Goal: Information Seeking & Learning: Check status

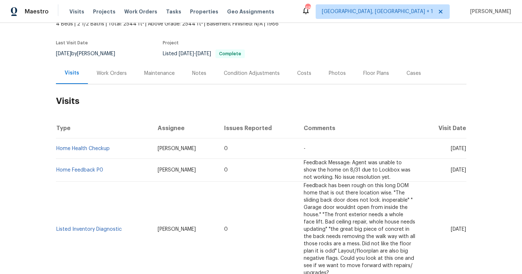
scroll to position [116, 0]
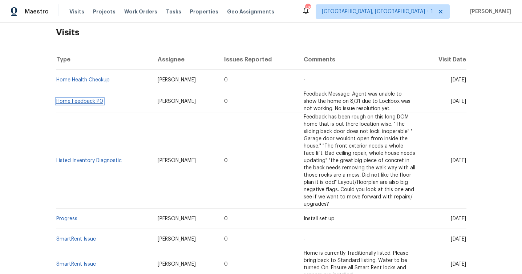
click at [94, 101] on link "Home Feedback P0" at bounding box center [79, 101] width 47 height 5
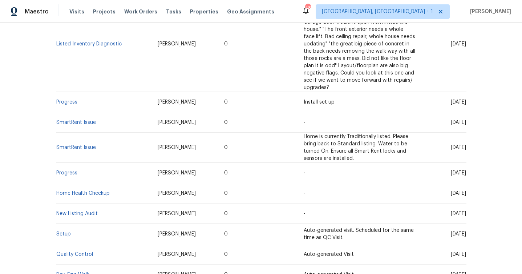
scroll to position [225, 0]
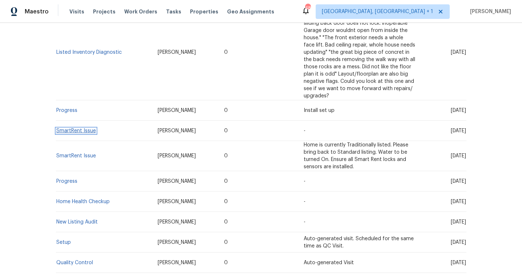
click at [85, 131] on link "SmartRent Issue" at bounding box center [76, 130] width 40 height 5
click at [66, 112] on link "Progress" at bounding box center [66, 110] width 21 height 5
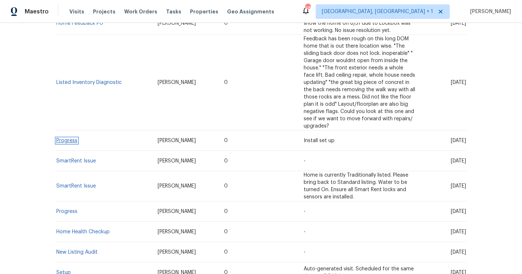
scroll to position [191, 0]
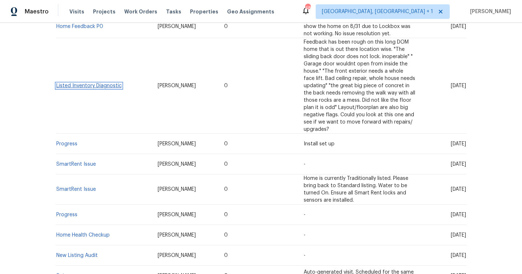
click at [81, 86] on link "Listed Inventory Diagnostic" at bounding box center [88, 85] width 65 height 5
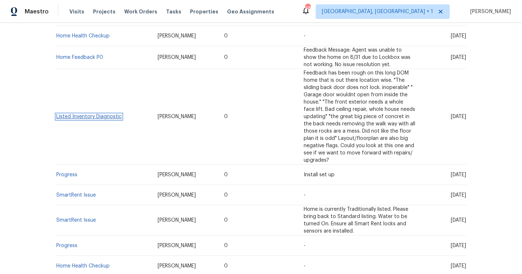
scroll to position [147, 0]
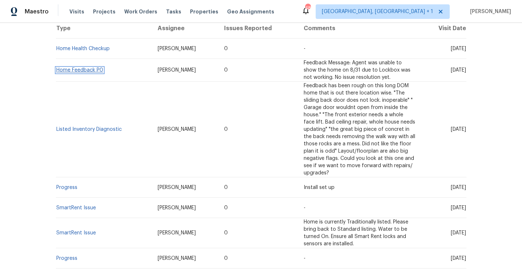
click at [95, 68] on link "Home Feedback P0" at bounding box center [79, 70] width 47 height 5
click at [101, 48] on link "Home Health Checkup" at bounding box center [82, 48] width 53 height 5
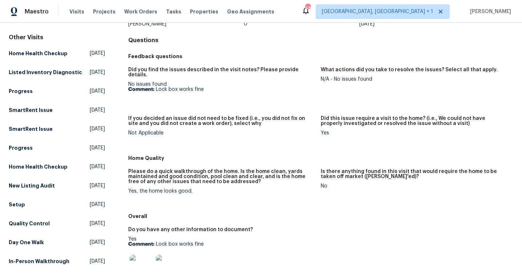
scroll to position [113, 0]
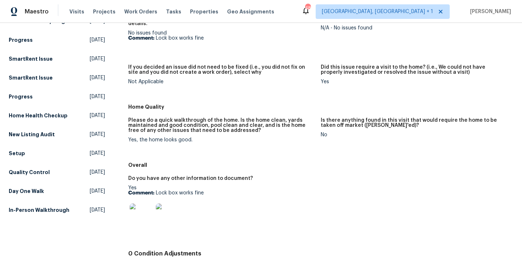
click at [143, 210] on img at bounding box center [141, 214] width 23 height 23
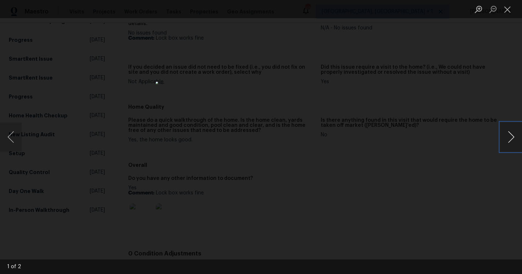
click at [509, 128] on button "Next image" at bounding box center [511, 136] width 22 height 29
click at [470, 134] on div "Lightbox" at bounding box center [261, 137] width 522 height 274
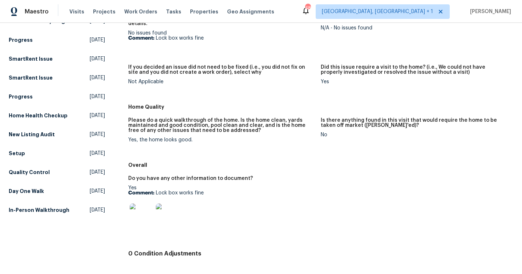
scroll to position [171, 0]
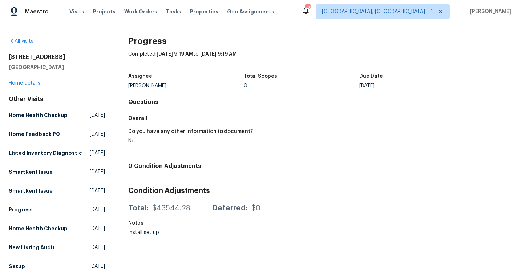
scroll to position [69, 0]
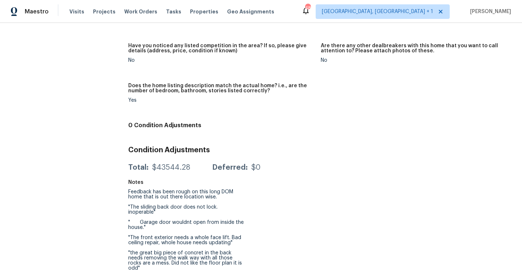
scroll to position [603, 0]
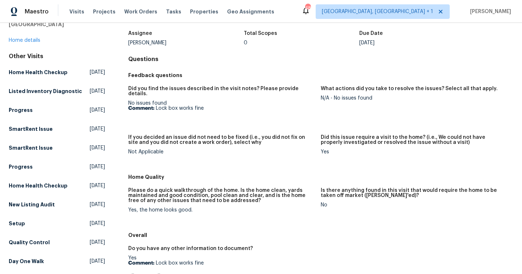
scroll to position [171, 0]
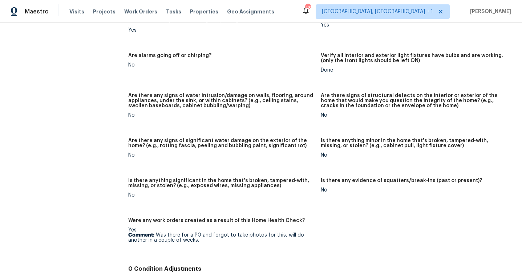
scroll to position [484, 0]
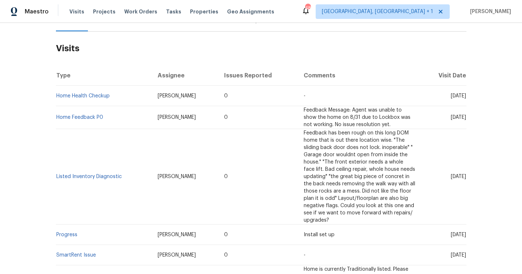
scroll to position [141, 0]
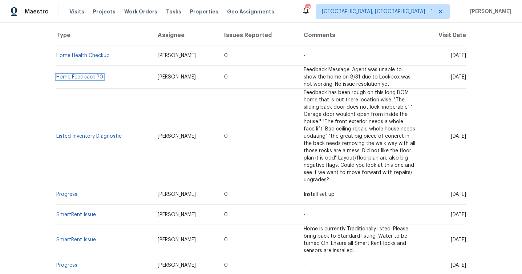
click at [74, 75] on link "Home Feedback P0" at bounding box center [79, 76] width 47 height 5
